Goal: Task Accomplishment & Management: Use online tool/utility

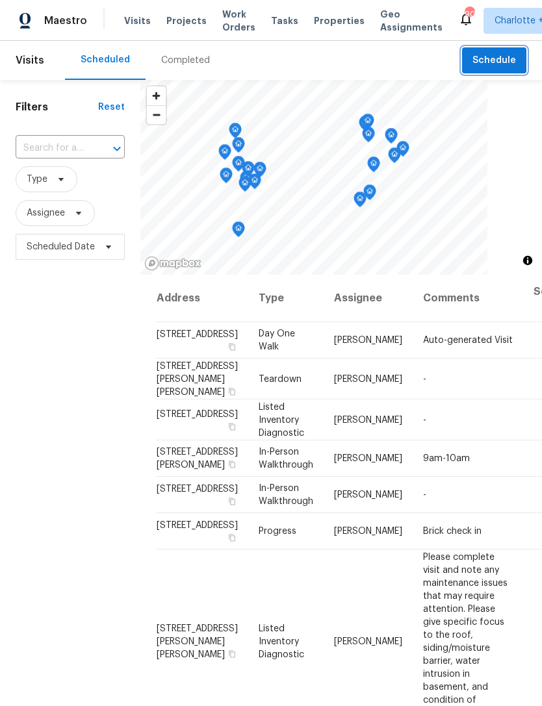
click at [504, 58] on span "Schedule" at bounding box center [494, 61] width 44 height 16
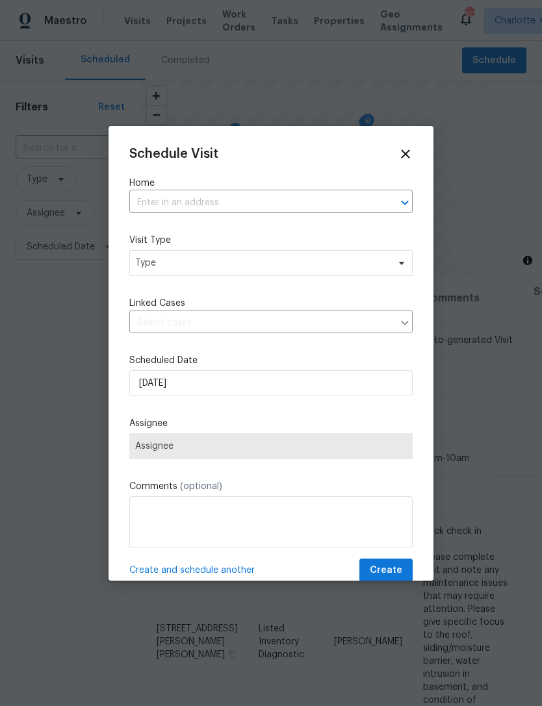
click at [233, 194] on input "text" at bounding box center [252, 203] width 247 height 20
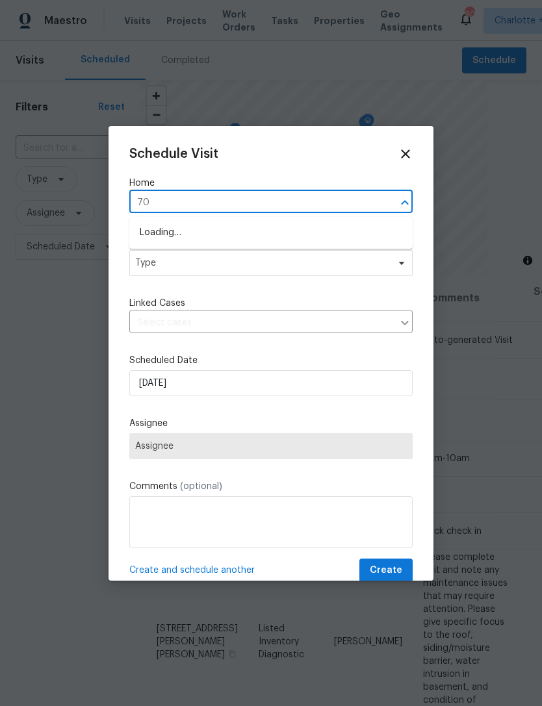
type input "7"
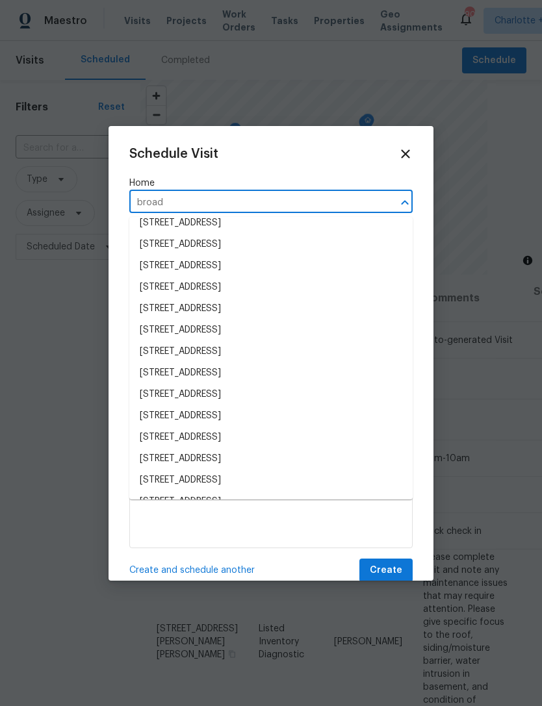
scroll to position [333, 0]
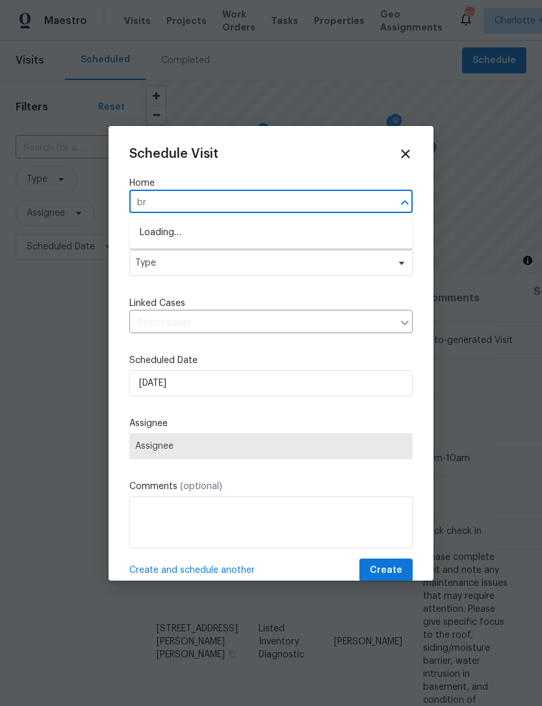
type input "b"
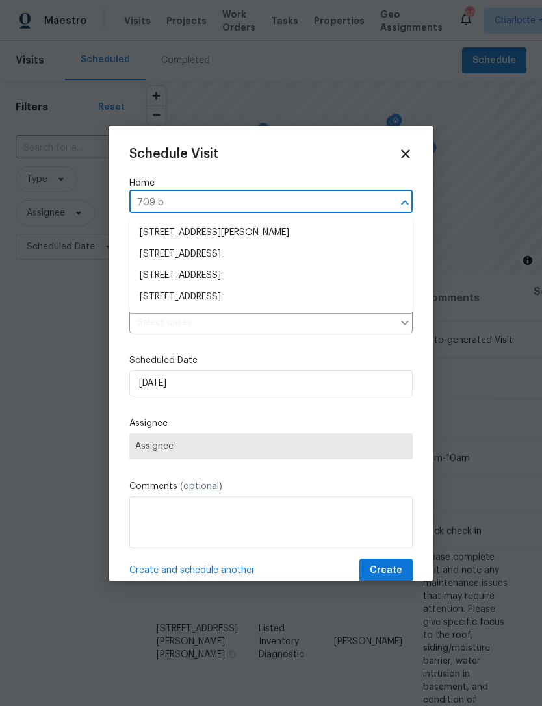
type input "709 b"
click at [491, 53] on div at bounding box center [271, 353] width 542 height 706
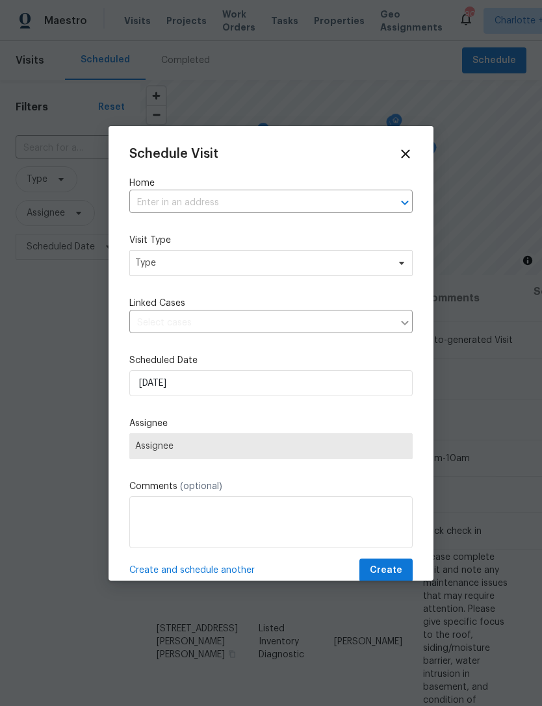
click at [499, 25] on div at bounding box center [271, 353] width 542 height 706
click at [408, 148] on icon at bounding box center [405, 154] width 14 height 14
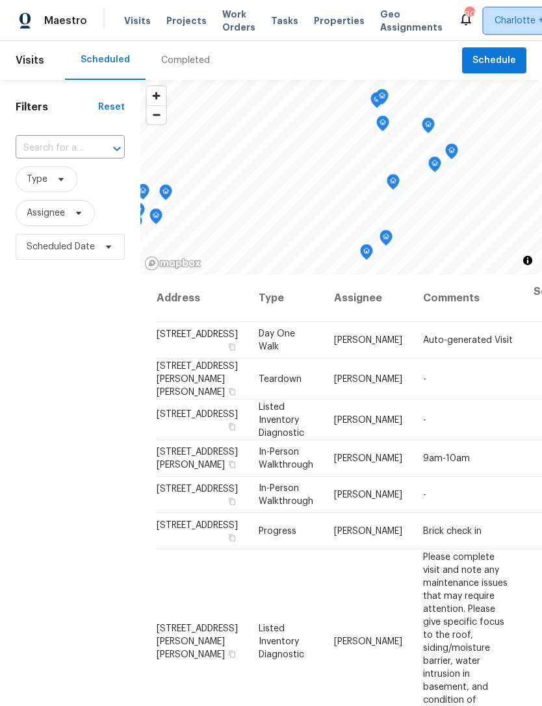
click at [520, 22] on span "Charlotte + 1" at bounding box center [521, 20] width 55 height 13
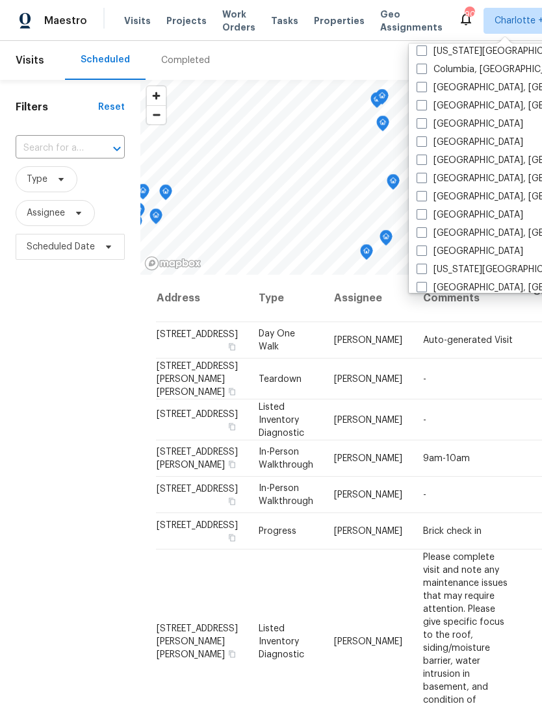
scroll to position [298, 0]
click at [427, 178] on label "[GEOGRAPHIC_DATA], [GEOGRAPHIC_DATA]" at bounding box center [517, 178] width 201 height 13
click at [425, 178] on input "[GEOGRAPHIC_DATA], [GEOGRAPHIC_DATA]" at bounding box center [421, 176] width 8 height 8
checkbox input "true"
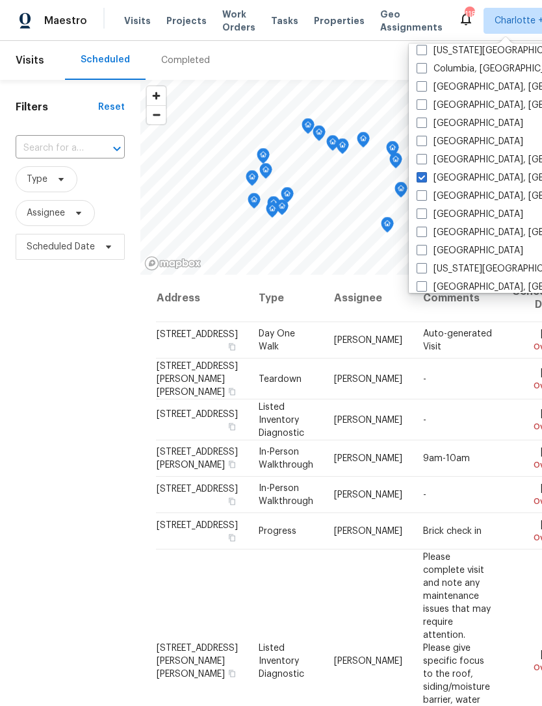
click at [383, 59] on div "Scheduled Completed" at bounding box center [263, 60] width 397 height 39
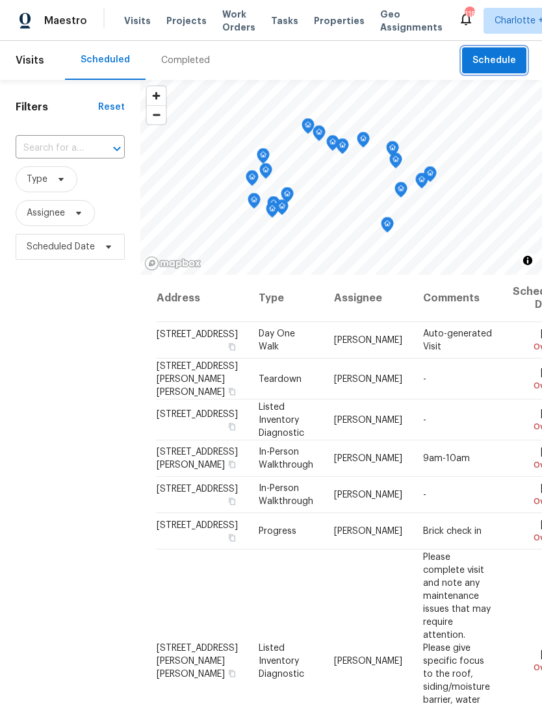
click at [500, 60] on span "Schedule" at bounding box center [494, 61] width 44 height 16
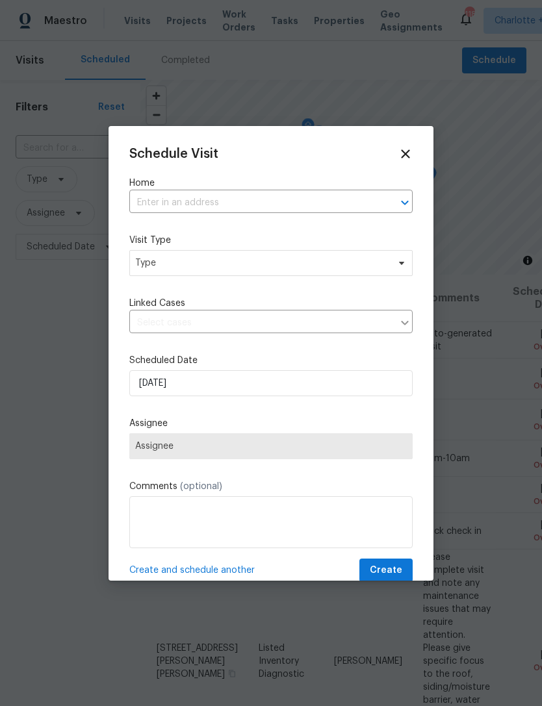
click at [237, 200] on input "text" at bounding box center [252, 203] width 247 height 20
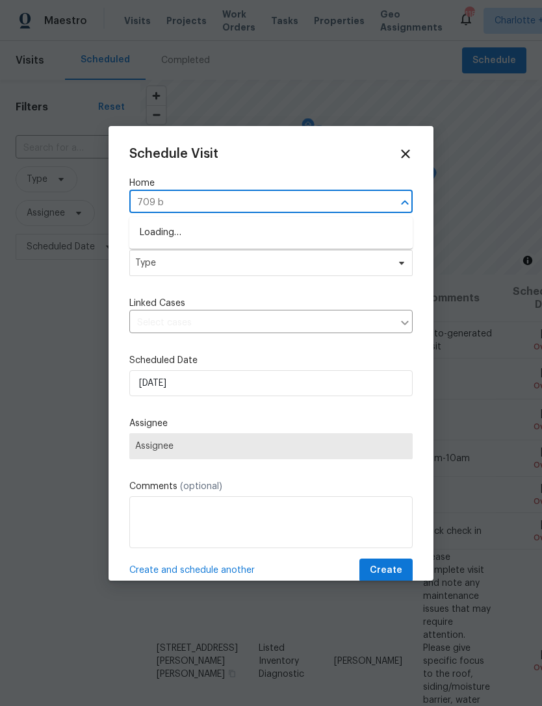
type input "709 br"
click at [261, 261] on li "[STREET_ADDRESS]" at bounding box center [270, 254] width 283 height 21
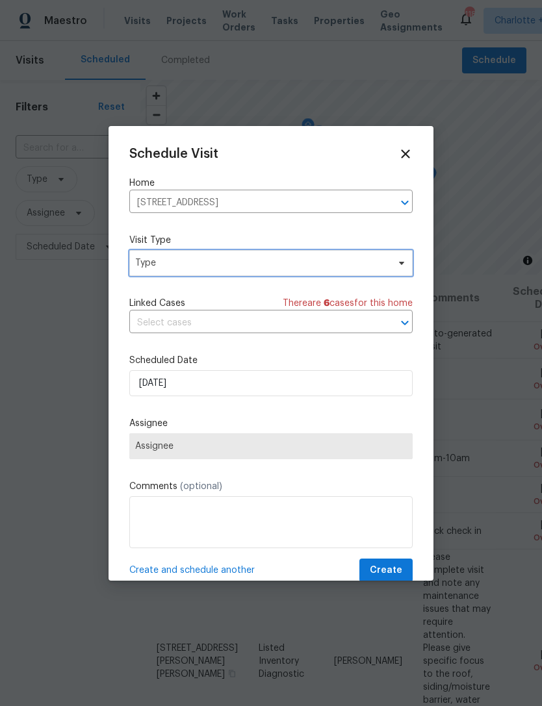
click at [257, 268] on span "Type" at bounding box center [261, 263] width 253 height 13
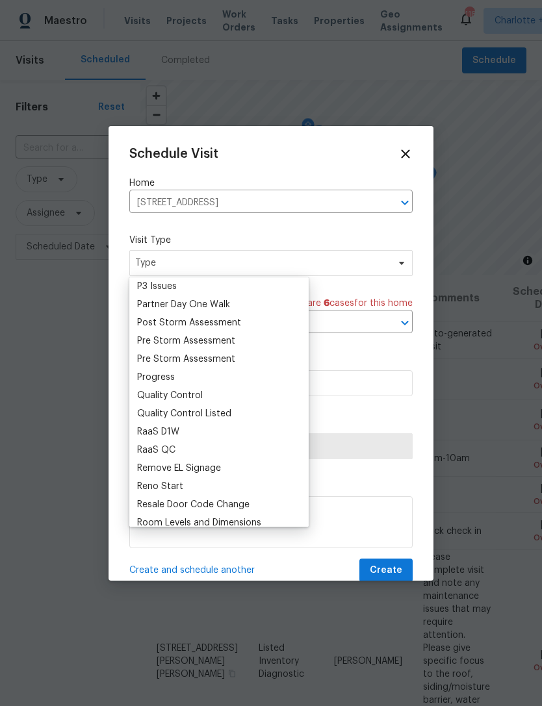
scroll to position [772, 0]
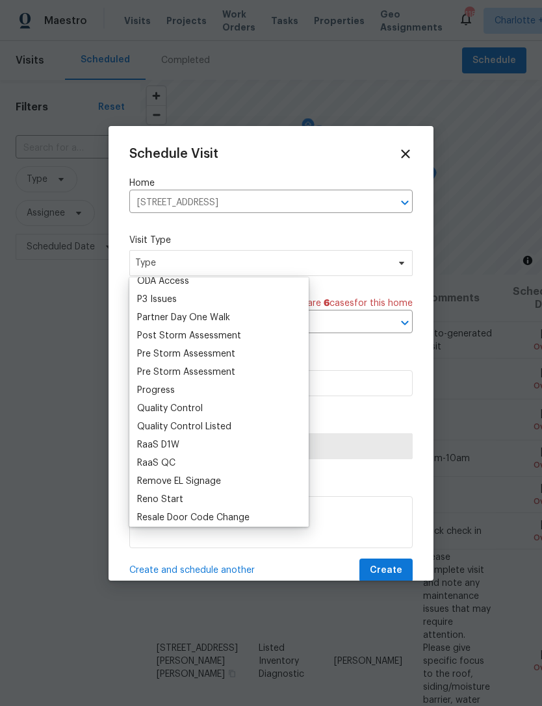
click at [170, 392] on div "Progress" at bounding box center [156, 390] width 38 height 13
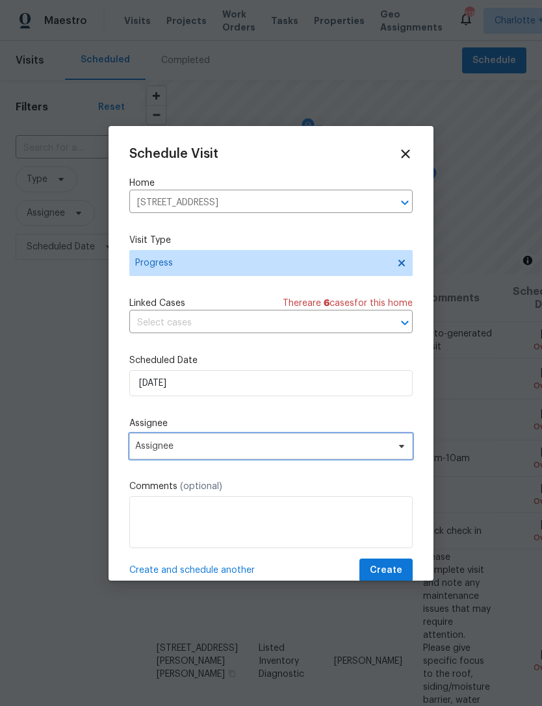
click at [206, 449] on span "Assignee" at bounding box center [262, 446] width 255 height 10
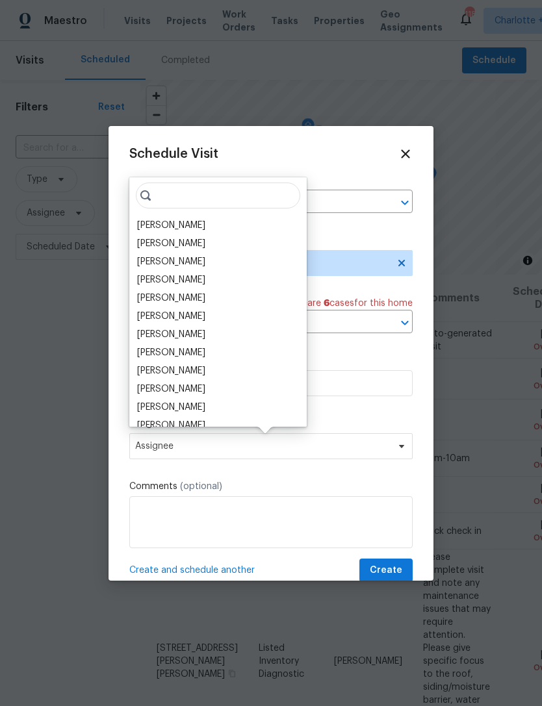
click at [177, 221] on div "[PERSON_NAME]" at bounding box center [171, 225] width 68 height 13
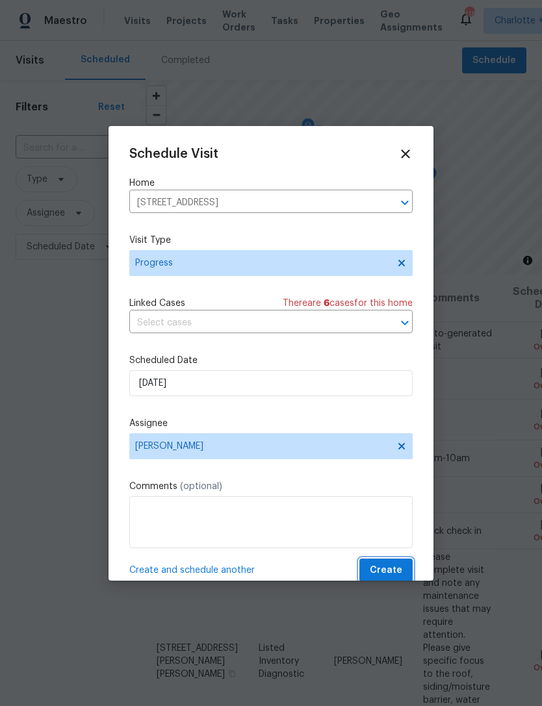
click at [395, 567] on span "Create" at bounding box center [386, 571] width 32 height 16
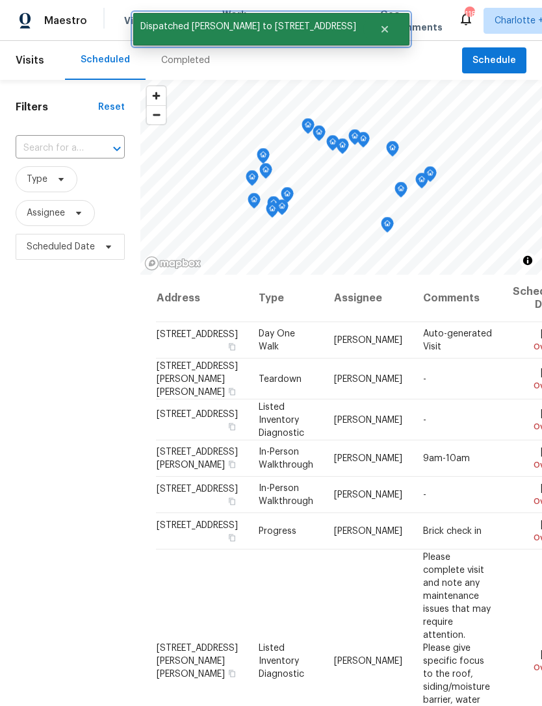
click at [381, 27] on icon "Close" at bounding box center [384, 29] width 6 height 6
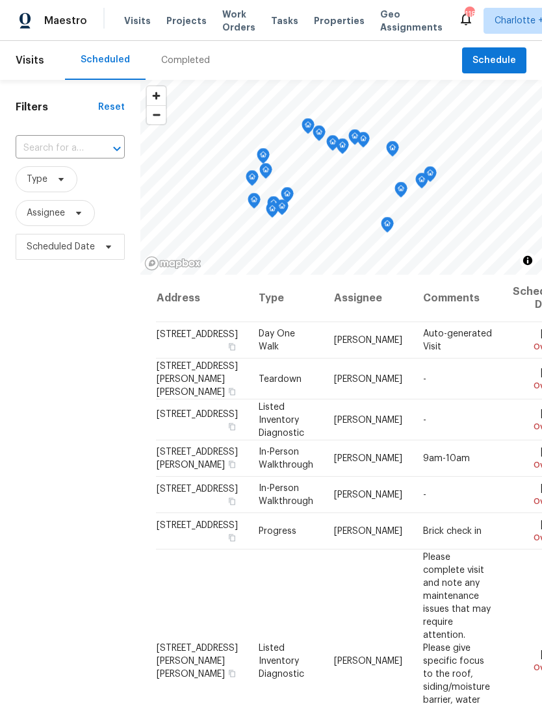
click at [175, 21] on span "Projects" at bounding box center [186, 20] width 40 height 13
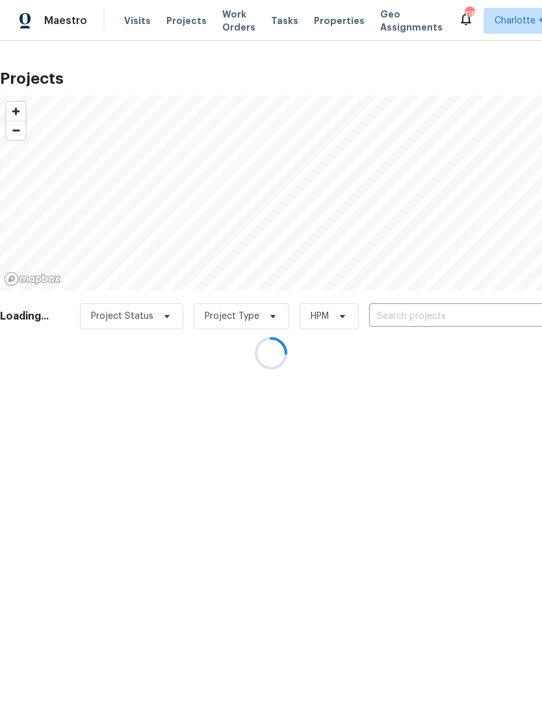
click at [409, 313] on div at bounding box center [271, 353] width 542 height 706
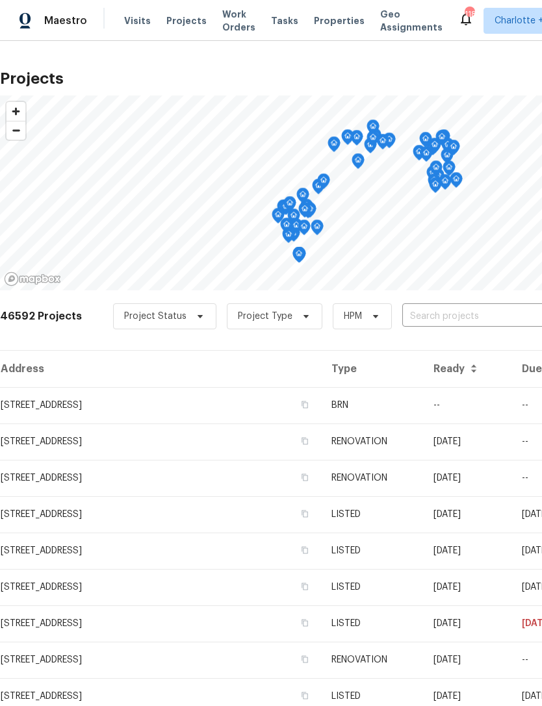
click at [482, 321] on input "text" at bounding box center [476, 317] width 149 height 20
type input "709 br"
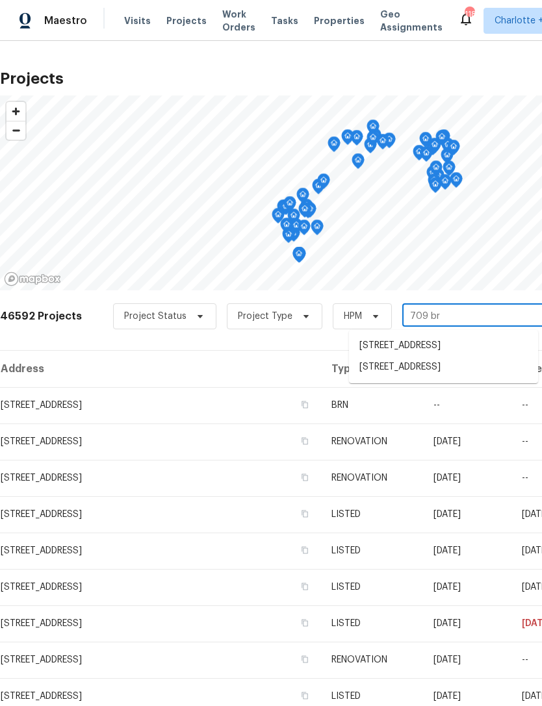
click at [441, 378] on li "[STREET_ADDRESS]" at bounding box center [443, 367] width 189 height 21
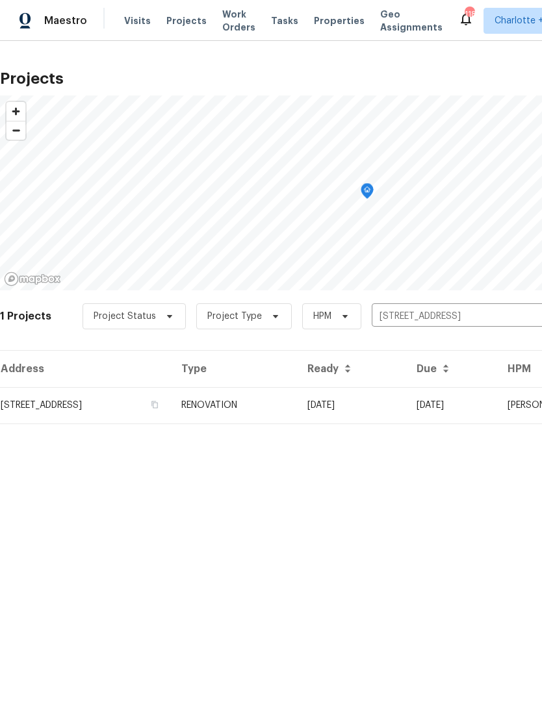
click at [406, 415] on td "[DATE]" at bounding box center [351, 405] width 109 height 36
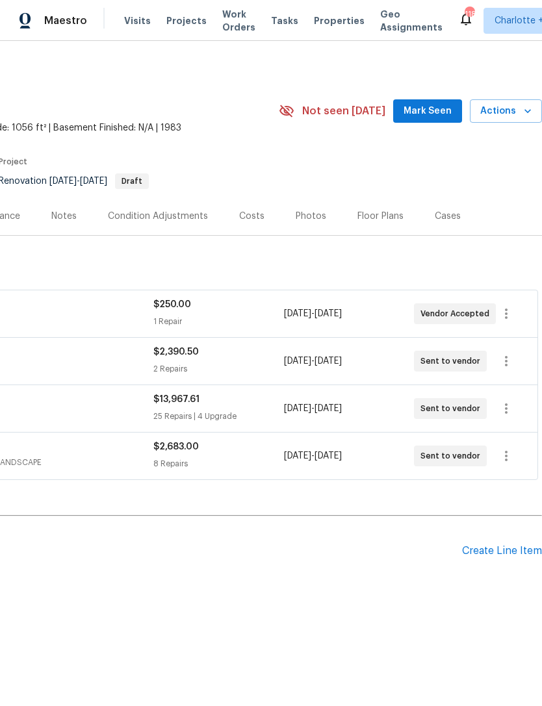
scroll to position [0, 192]
click at [481, 557] on div "Create Line Item" at bounding box center [502, 551] width 80 height 12
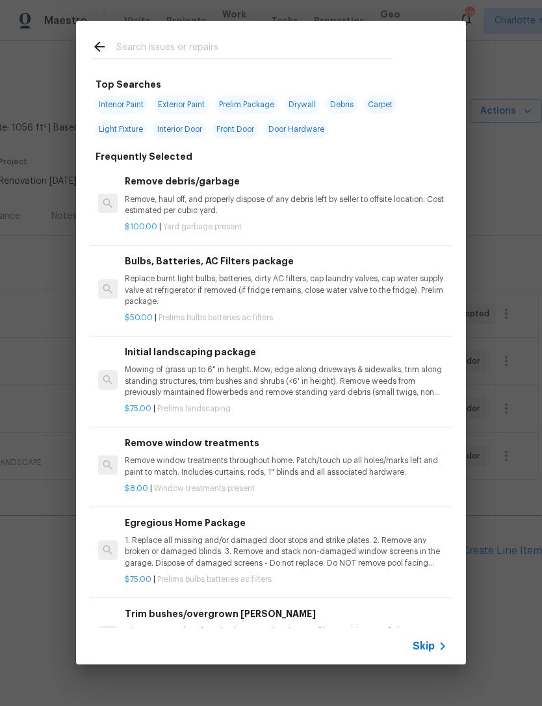
click at [195, 53] on input "text" at bounding box center [254, 48] width 276 height 19
type input "Glaz"
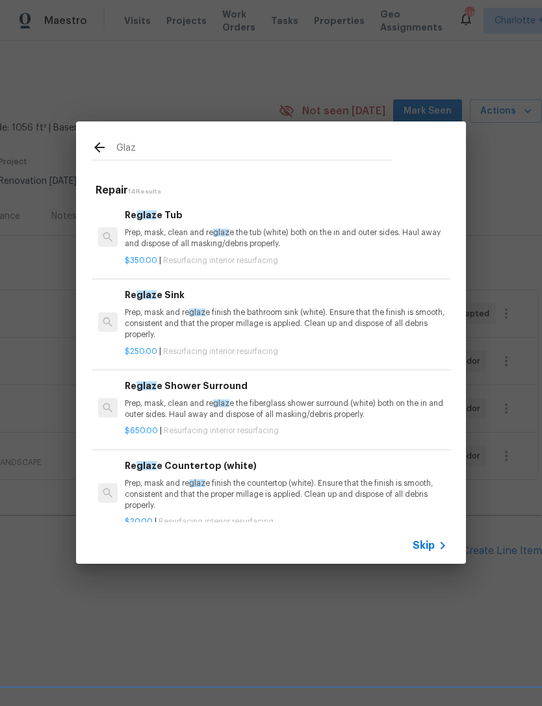
click at [375, 225] on div "Re glaz e Tub Prep, mask, clean and re glaz e the tub (white) both on the in an…" at bounding box center [286, 229] width 322 height 42
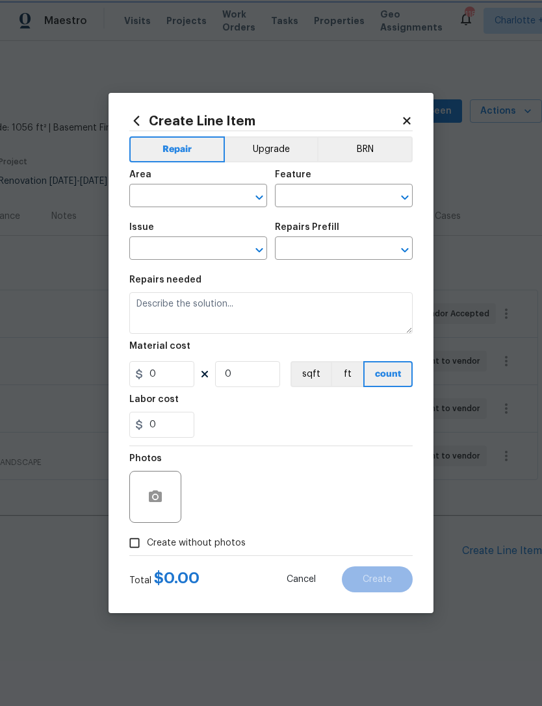
type input "Interior Resurfacing"
type input "Reglaze Tub $350.00"
type textarea "Prep, mask, clean and reglaze the tub (white) both on the in and outer sides. H…"
type input "350"
type input "1"
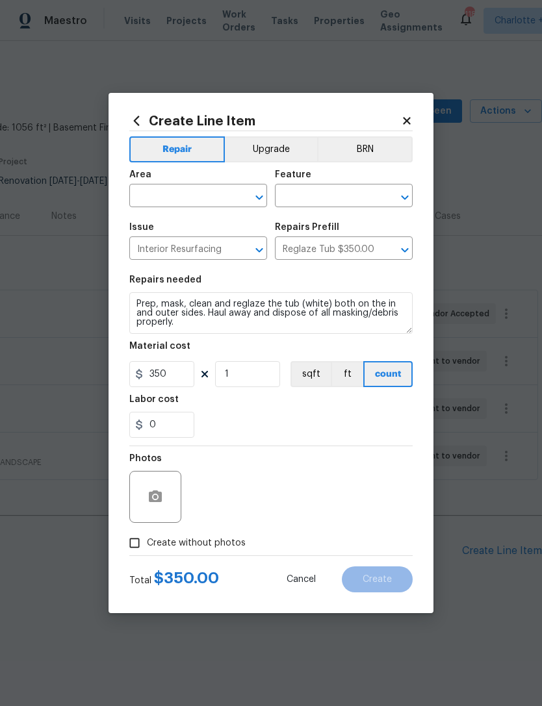
click at [216, 193] on input "text" at bounding box center [179, 197] width 101 height 20
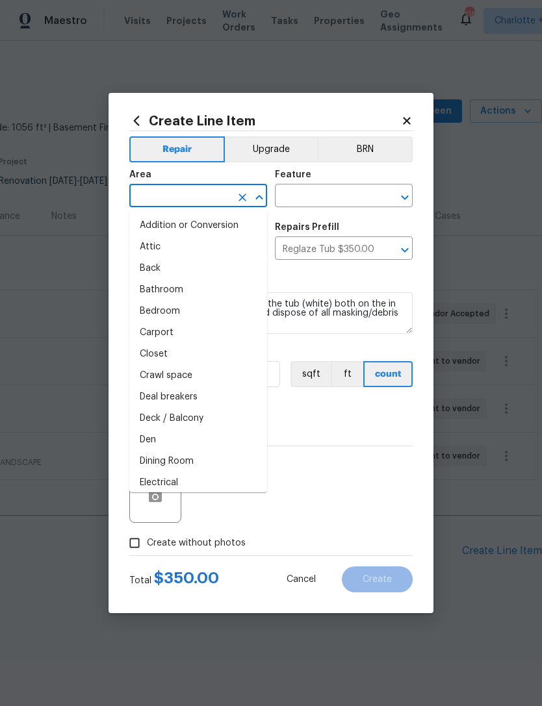
click at [185, 290] on li "Bathroom" at bounding box center [198, 289] width 138 height 21
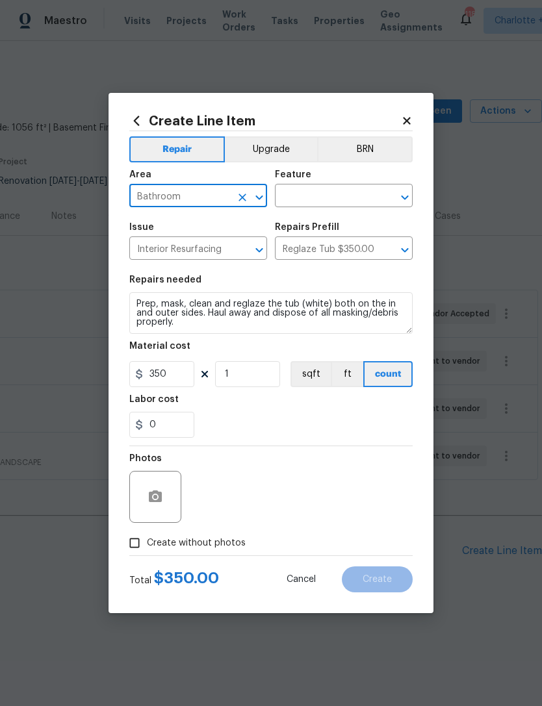
type input "Bathroom"
click at [306, 199] on input "text" at bounding box center [325, 197] width 101 height 20
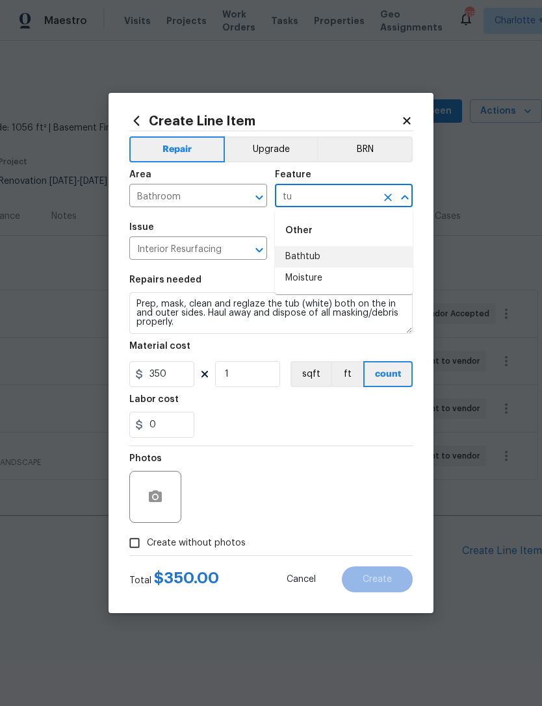
click at [326, 253] on li "Bathtub" at bounding box center [344, 256] width 138 height 21
type input "Bathtub"
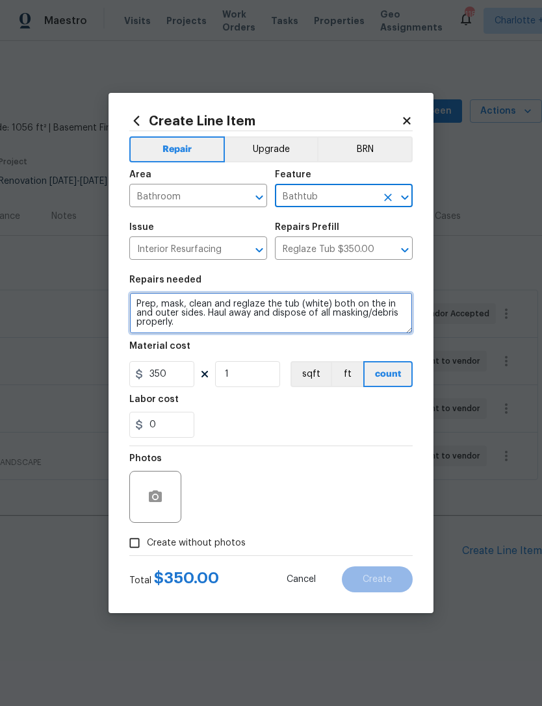
click at [252, 330] on textarea "Prep, mask, clean and reglaze the tub (white) both on the in and outer sides. H…" at bounding box center [270, 313] width 283 height 42
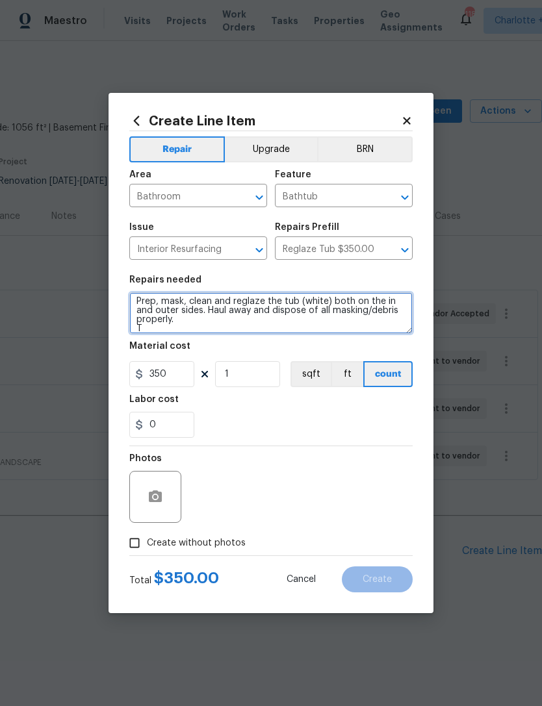
scroll to position [3, 0]
type textarea "Prep, mask, clean and reglaze the tub (white) both on the in and outer sides. H…"
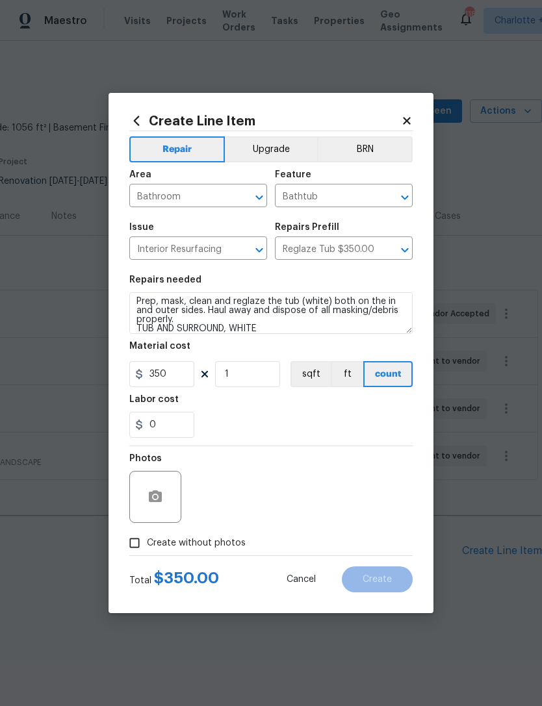
click at [368, 410] on div "Labor cost" at bounding box center [270, 403] width 283 height 17
click at [183, 377] on input "350" at bounding box center [161, 374] width 65 height 26
type input "450"
click at [384, 444] on section "Repairs needed Prep, mask, clean and reglaze the tub (white) both on the in and…" at bounding box center [270, 357] width 283 height 178
click at [129, 540] on input "Create without photos" at bounding box center [134, 543] width 25 height 25
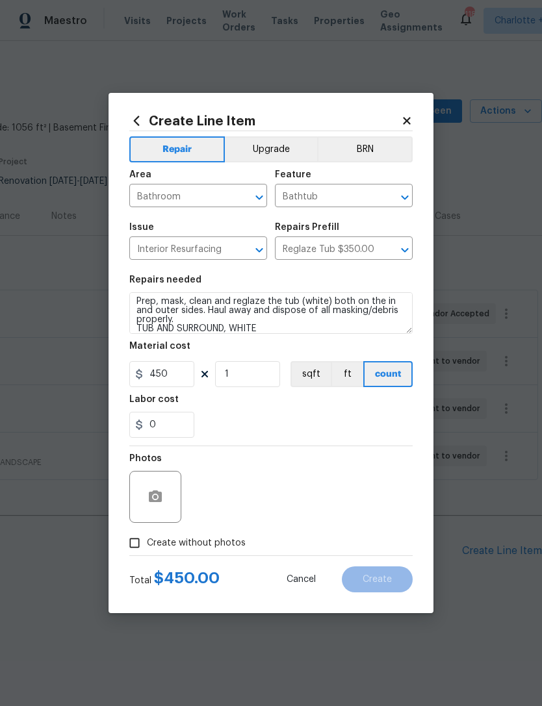
checkbox input "true"
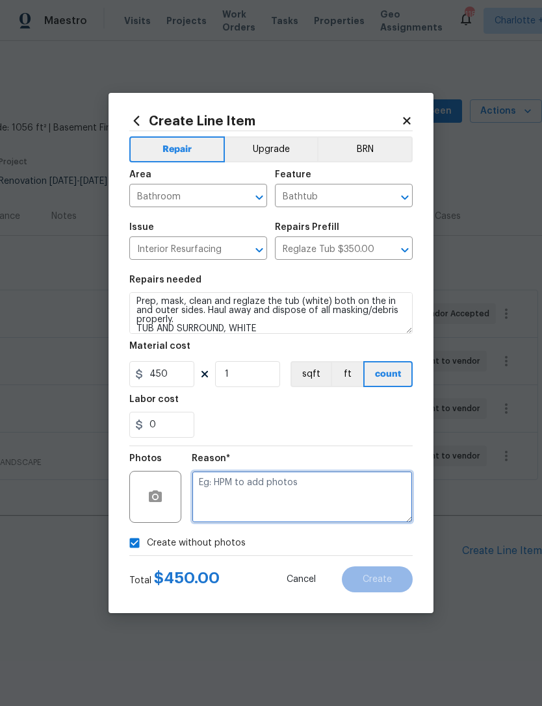
click at [375, 498] on textarea at bounding box center [302, 497] width 221 height 52
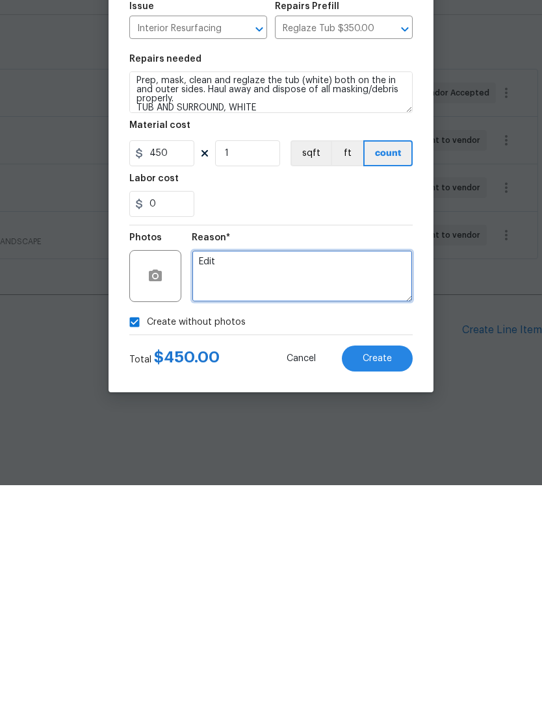
type textarea "Edit"
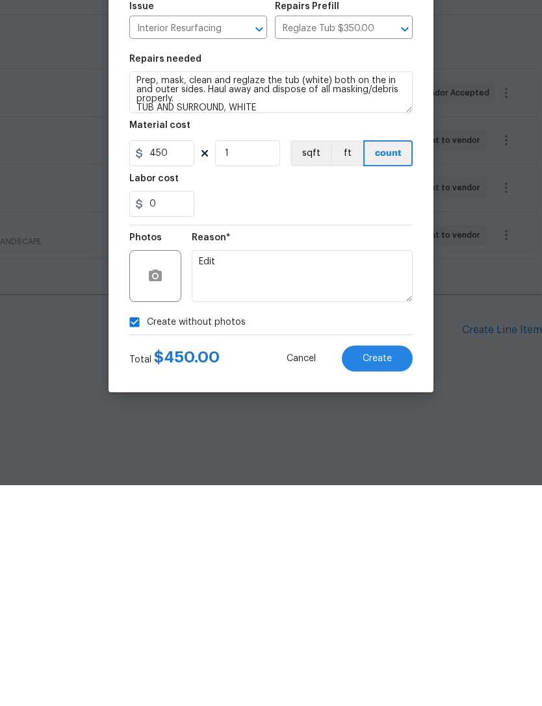
click at [379, 567] on button "Create" at bounding box center [377, 580] width 71 height 26
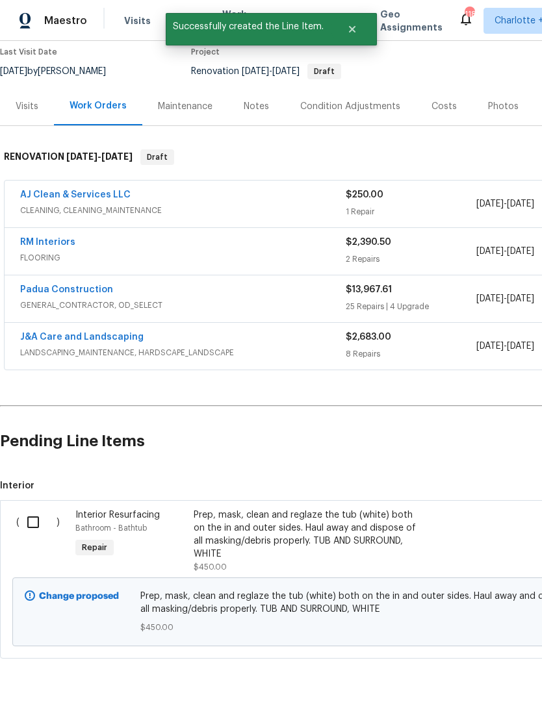
scroll to position [109, 0]
click at [31, 518] on input "checkbox" at bounding box center [37, 522] width 37 height 27
checkbox input "true"
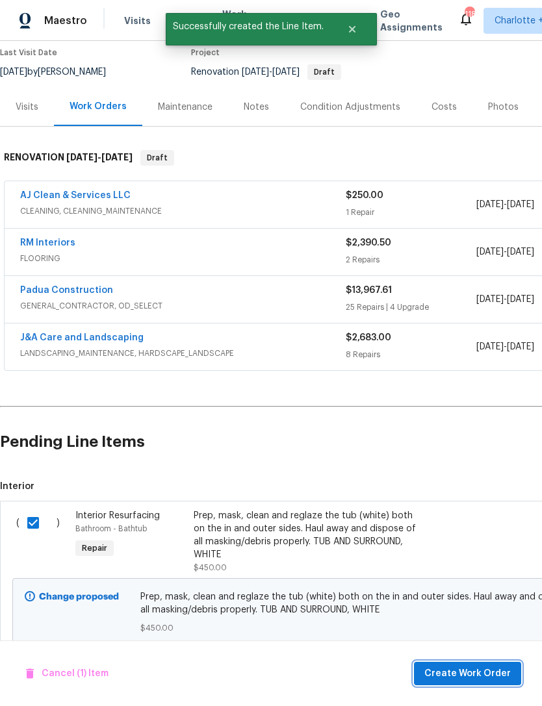
click at [481, 672] on span "Create Work Order" at bounding box center [467, 674] width 86 height 16
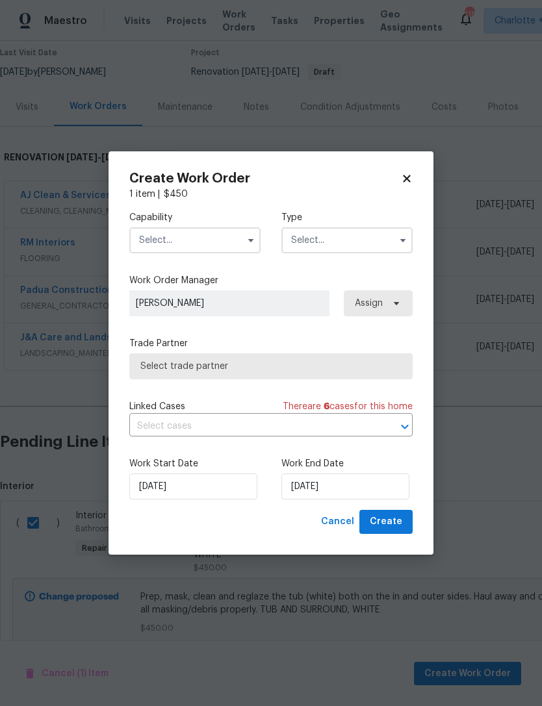
click at [199, 245] on input "text" at bounding box center [194, 240] width 131 height 26
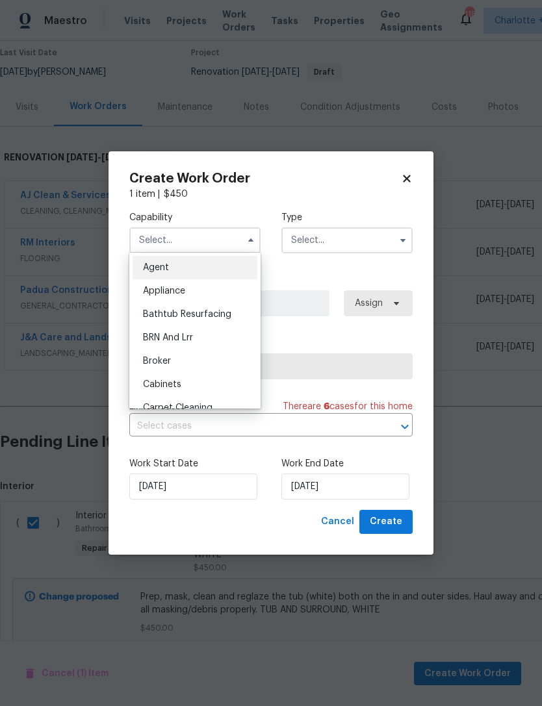
click at [207, 318] on span "Bathtub Resurfacing" at bounding box center [187, 314] width 88 height 9
type input "Bathtub Resurfacing"
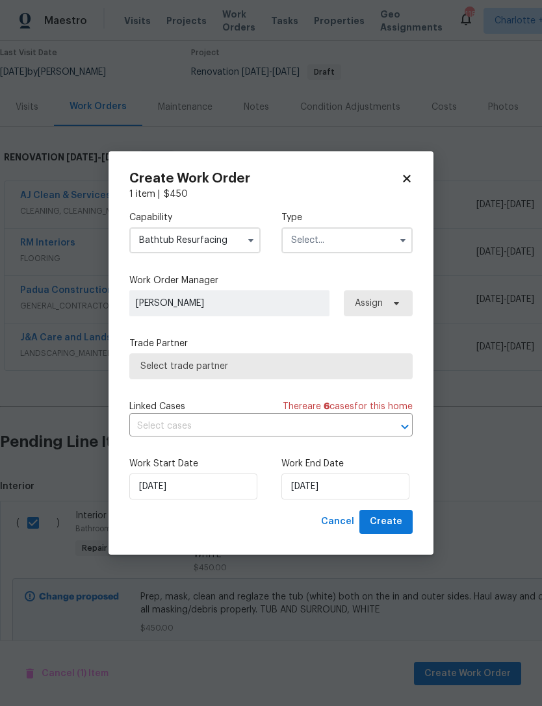
click at [337, 234] on input "text" at bounding box center [346, 240] width 131 height 26
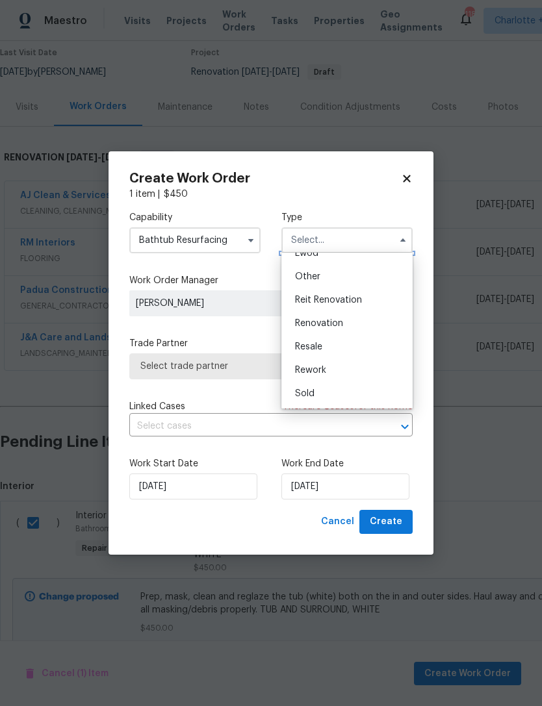
scroll to position [155, 0]
click at [326, 324] on span "Renovation" at bounding box center [319, 323] width 48 height 9
type input "Renovation"
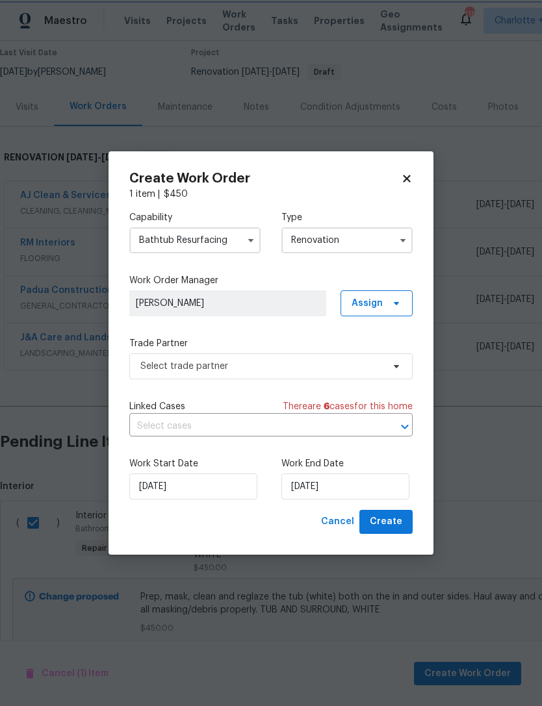
scroll to position [0, 0]
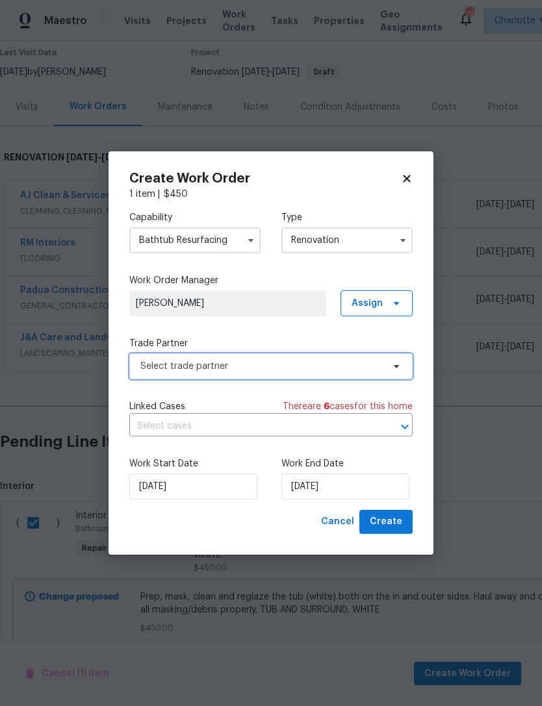
click at [284, 368] on span "Select trade partner" at bounding box center [261, 366] width 242 height 13
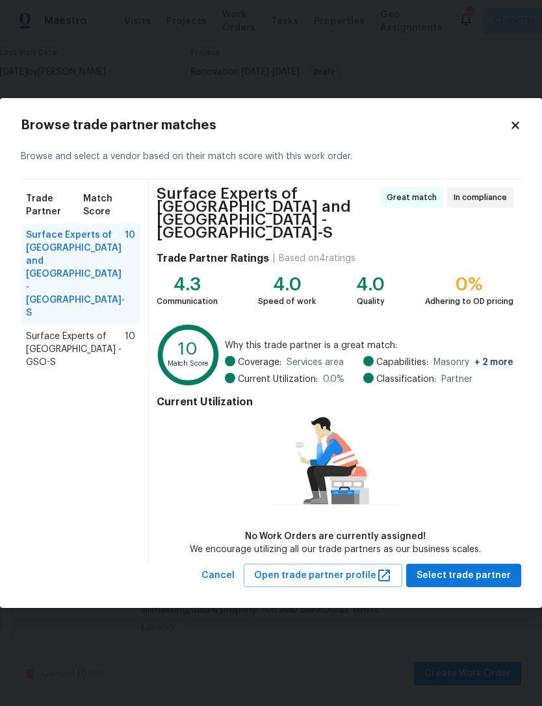
click at [99, 330] on span "Surface Experts of [GEOGRAPHIC_DATA] - GSO-S" at bounding box center [75, 349] width 99 height 39
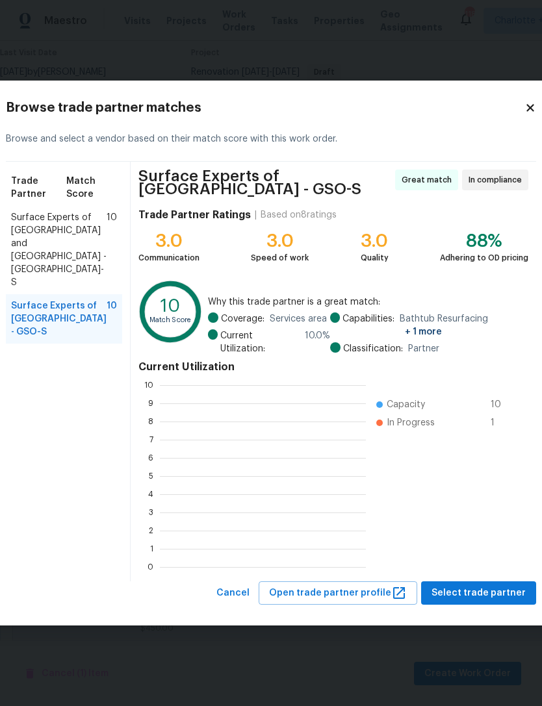
scroll to position [182, 206]
click at [490, 595] on span "Select trade partner" at bounding box center [478, 593] width 94 height 16
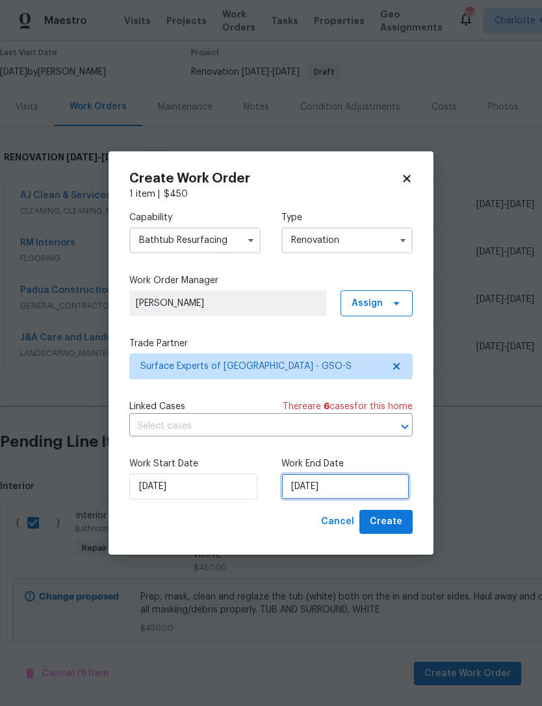
click at [375, 491] on input "[DATE]" at bounding box center [345, 487] width 128 height 26
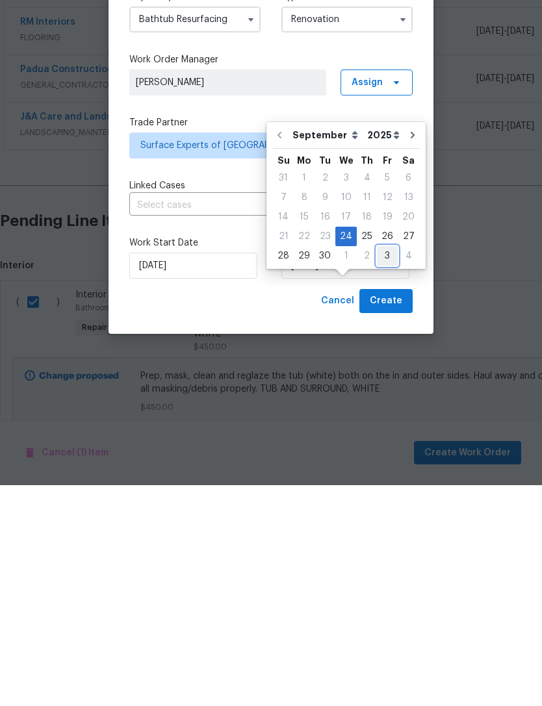
click at [386, 468] on div "3" at bounding box center [387, 477] width 21 height 18
type input "[DATE]"
select select "9"
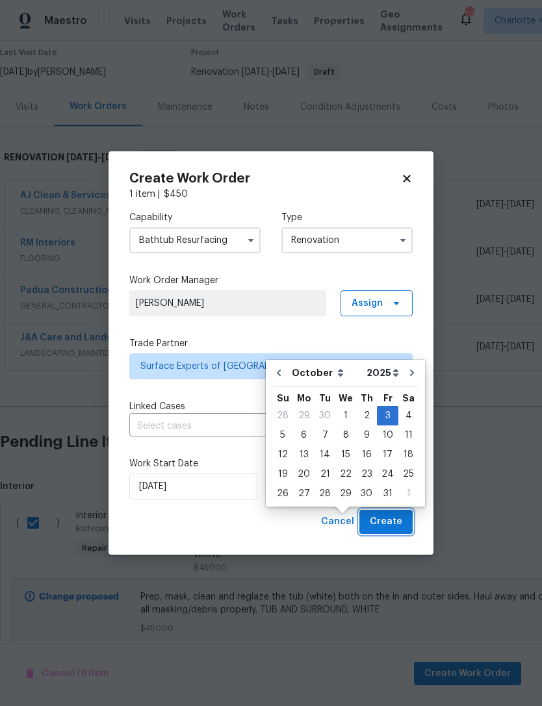
click at [398, 519] on span "Create" at bounding box center [386, 522] width 32 height 16
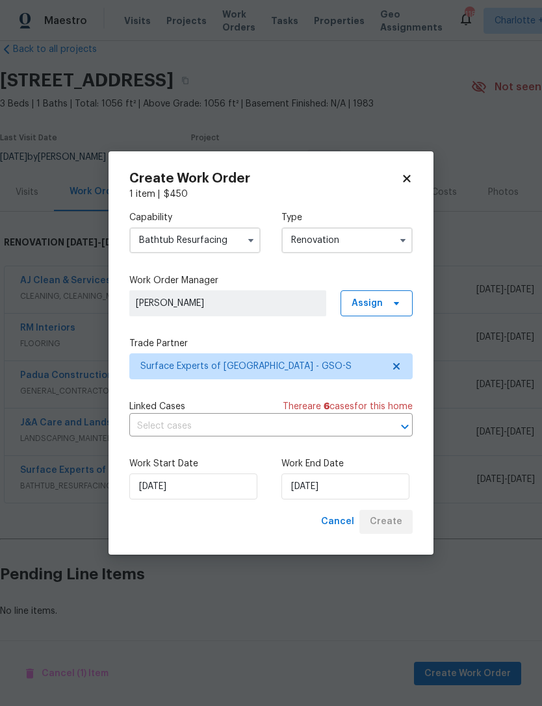
scroll to position [0, 0]
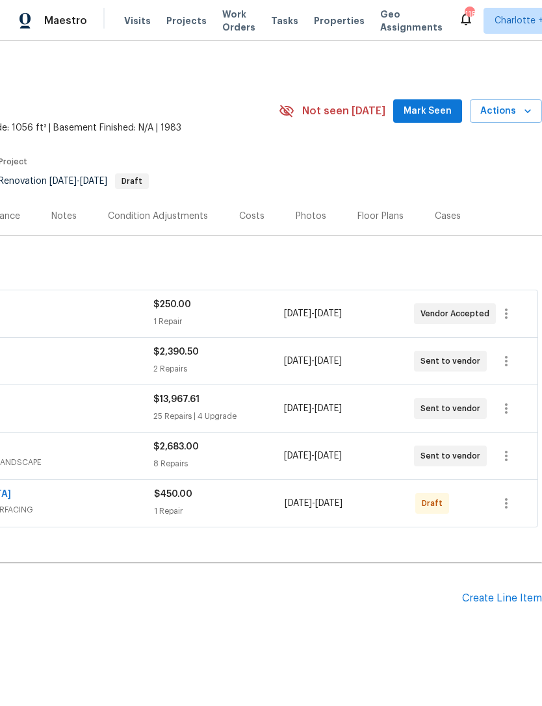
scroll to position [0, 192]
click at [509, 496] on icon "button" at bounding box center [506, 504] width 16 height 16
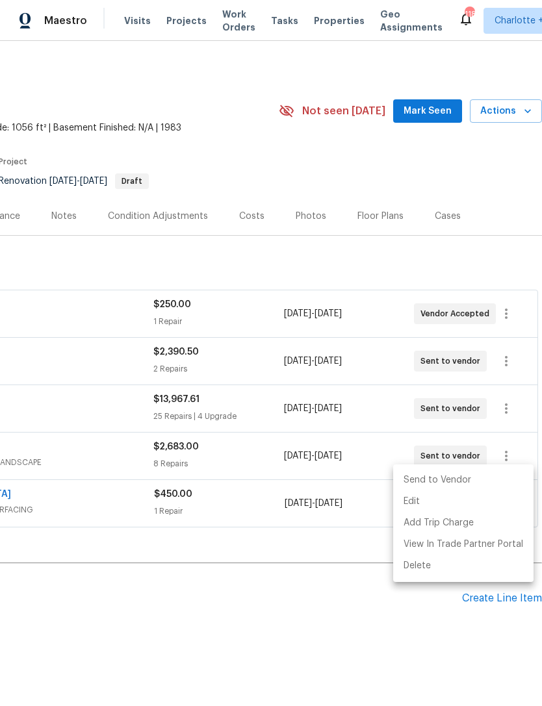
click at [452, 480] on li "Send to Vendor" at bounding box center [463, 480] width 140 height 21
